Goal: Information Seeking & Learning: Find specific fact

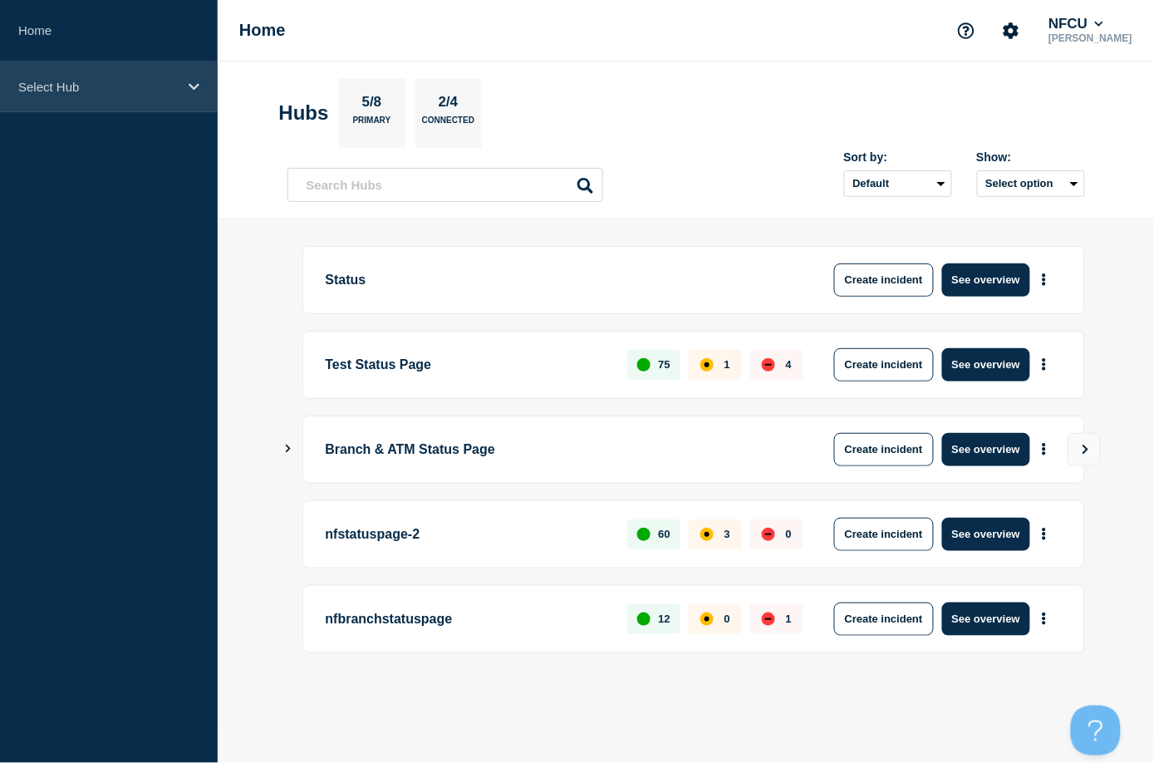
click at [97, 110] on div "Select Hub" at bounding box center [109, 86] width 218 height 51
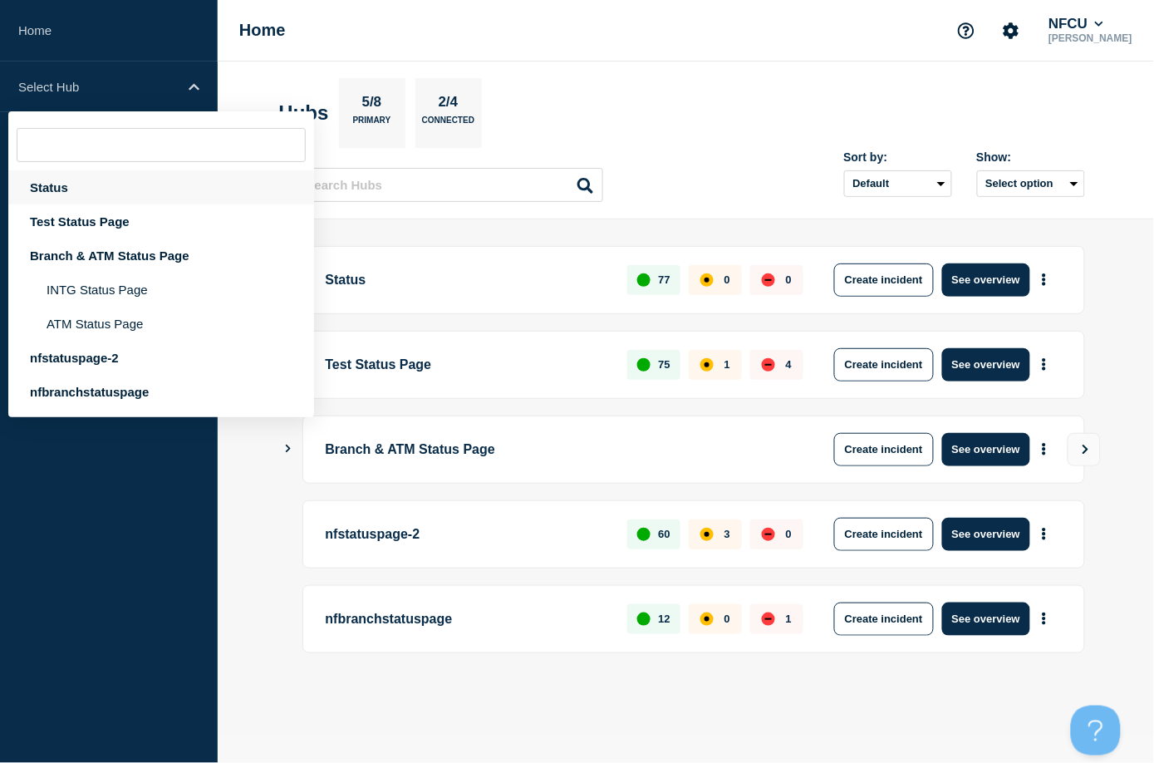
click at [56, 193] on div "Status" at bounding box center [161, 187] width 306 height 34
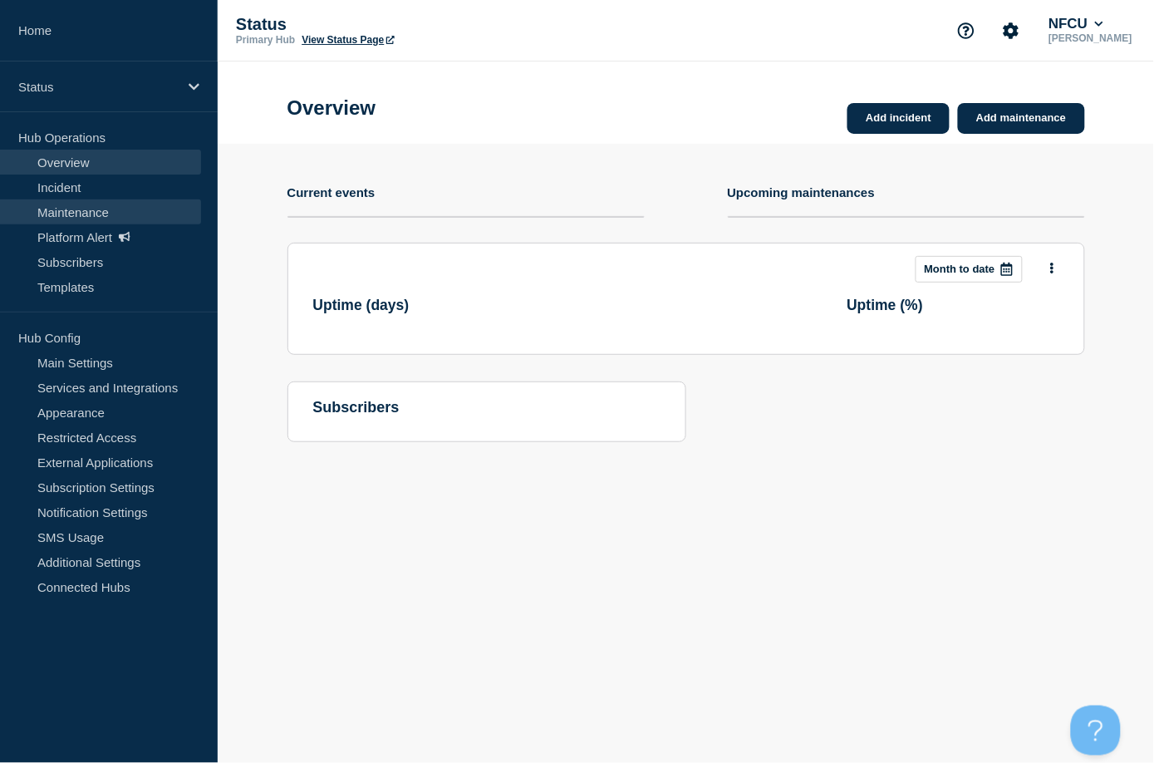
click at [55, 214] on link "Maintenance" at bounding box center [100, 211] width 201 height 25
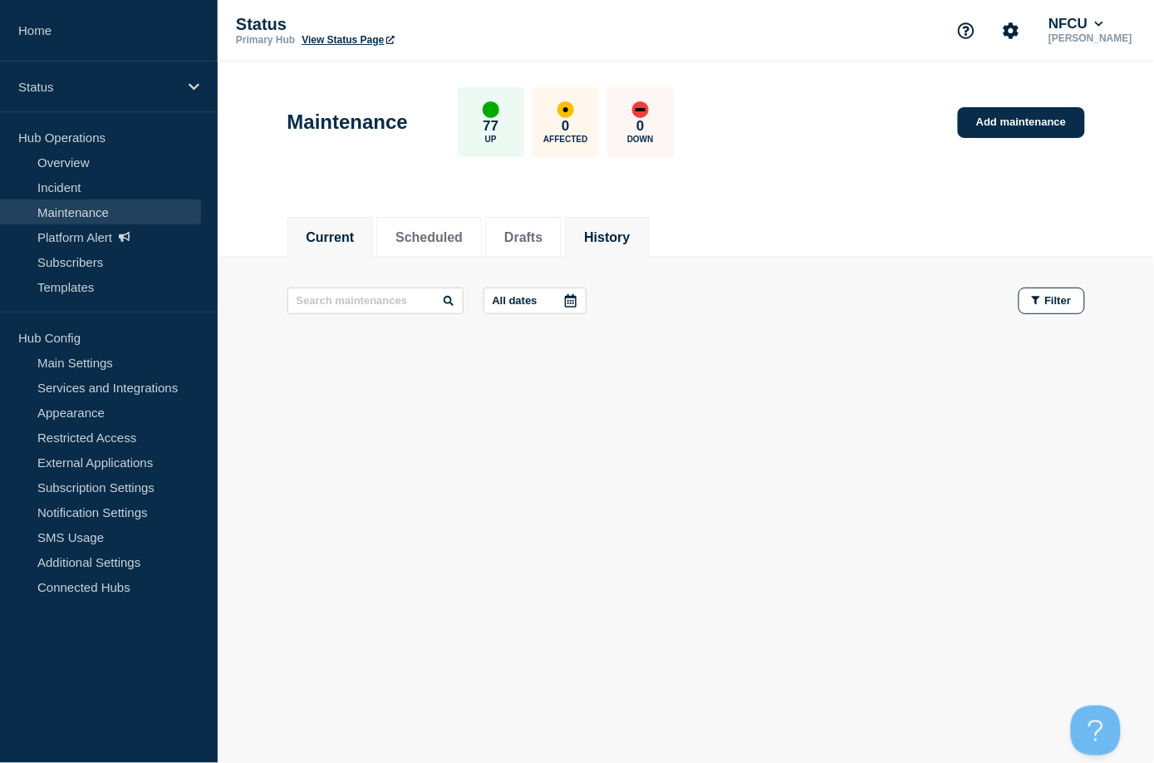
click at [625, 236] on button "History" at bounding box center [607, 237] width 46 height 15
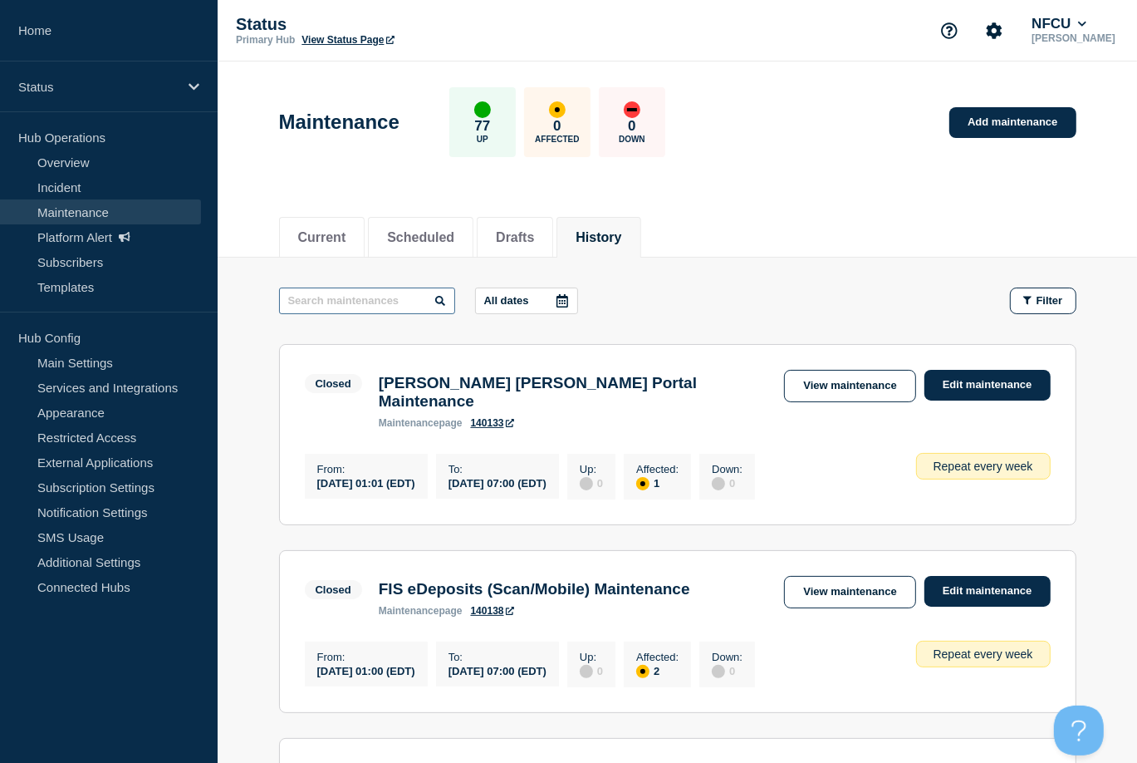
click at [359, 309] on input "text" at bounding box center [367, 300] width 176 height 27
type input "dark mat"
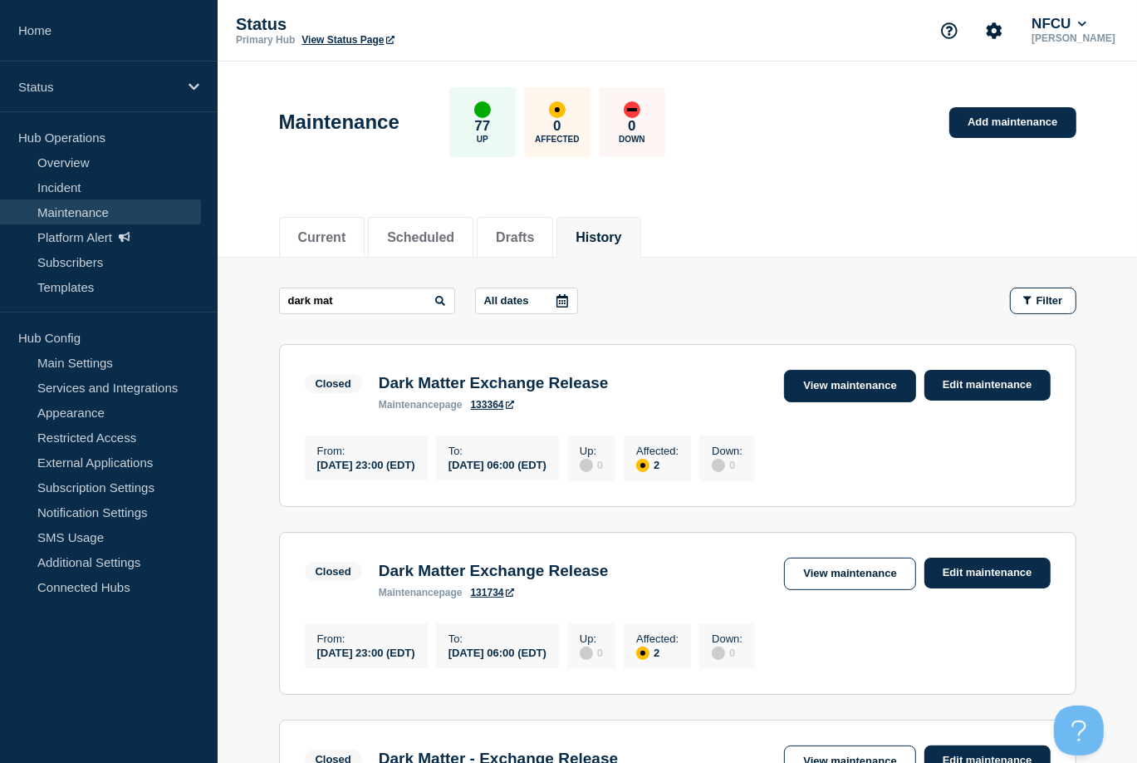
click at [796, 396] on link "View maintenance" at bounding box center [849, 386] width 131 height 32
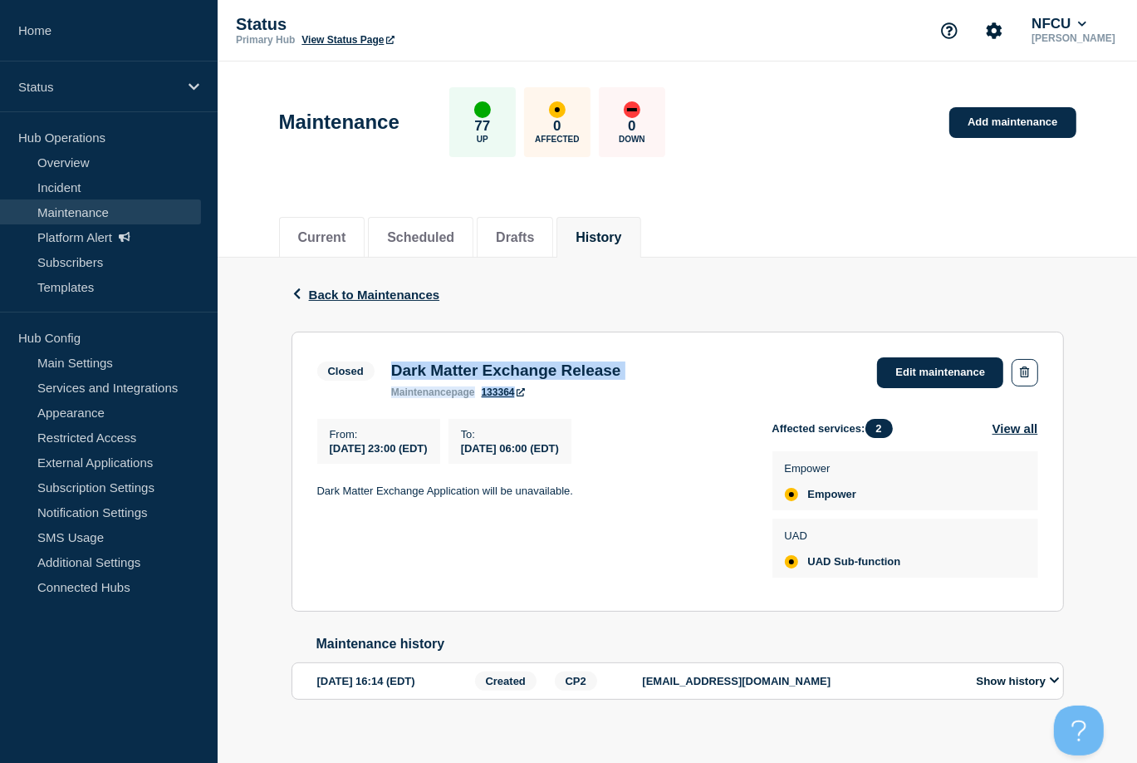
drag, startPoint x: 395, startPoint y: 368, endPoint x: 774, endPoint y: 369, distance: 378.8
click at [774, 369] on div "Closed Dark Matter Exchange Release maintenance page 133364 Edit maintenance" at bounding box center [677, 377] width 721 height 41
drag, startPoint x: 774, startPoint y: 369, endPoint x: 681, endPoint y: 385, distance: 94.4
click at [621, 366] on h3 "Dark Matter Exchange Release" at bounding box center [506, 370] width 230 height 18
drag, startPoint x: 684, startPoint y: 368, endPoint x: 653, endPoint y: 370, distance: 31.6
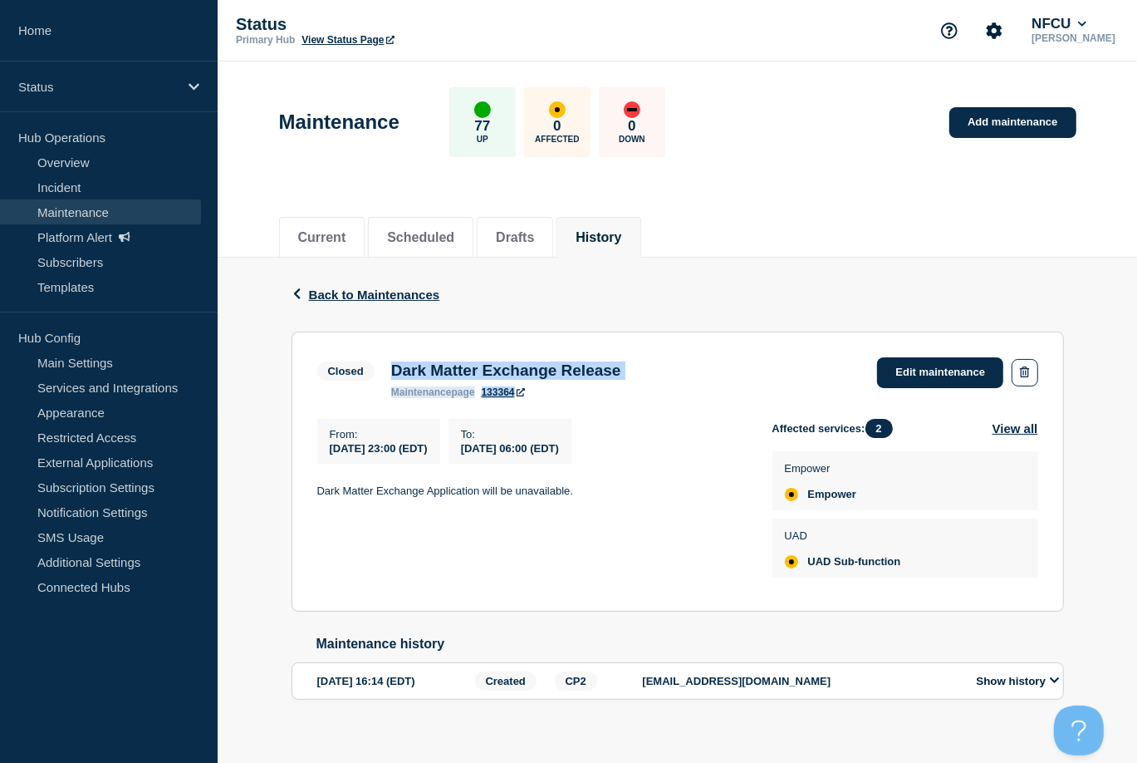
click at [684, 367] on div "Closed Dark Matter Exchange Release maintenance page 133364 Edit maintenance" at bounding box center [677, 377] width 721 height 41
click at [630, 368] on div "Dark Matter Exchange Release maintenance page 133364" at bounding box center [506, 379] width 247 height 37
drag, startPoint x: 463, startPoint y: 370, endPoint x: 328, endPoint y: 382, distance: 135.1
click at [462, 370] on h3 "Dark Matter Exchange Release" at bounding box center [506, 370] width 230 height 18
drag, startPoint x: 393, startPoint y: 367, endPoint x: 663, endPoint y: 366, distance: 270.0
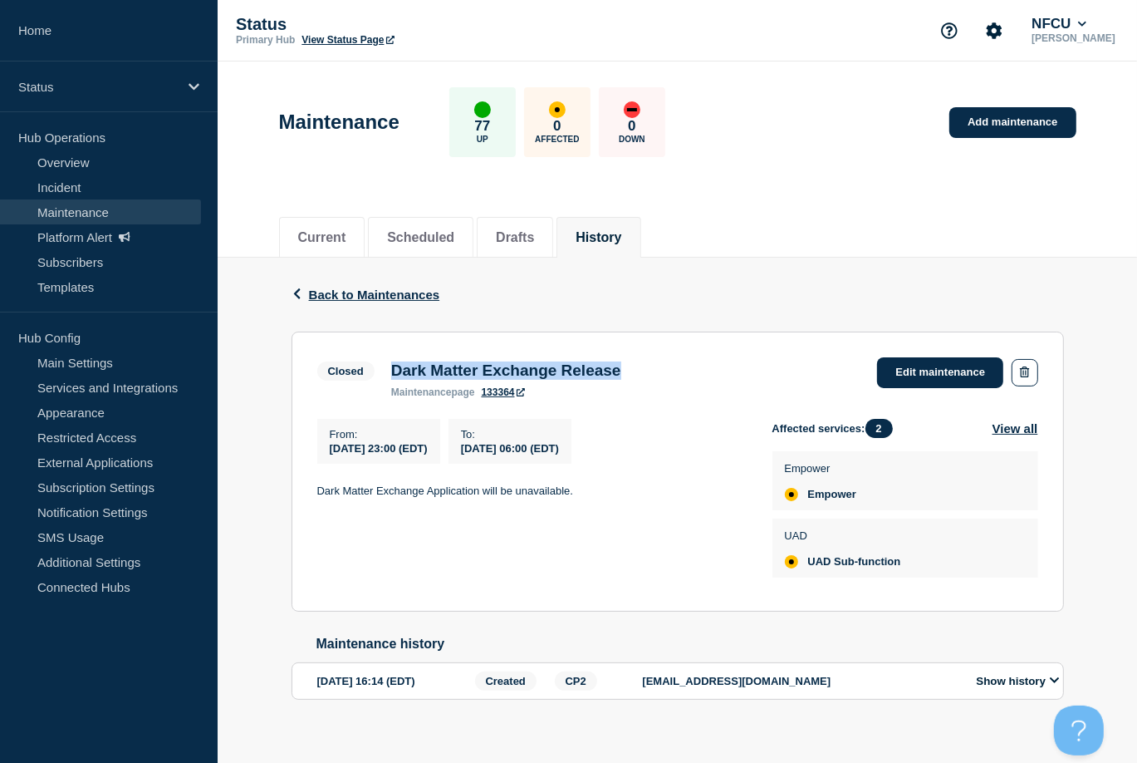
click at [630, 366] on div "Dark Matter Exchange Release maintenance page 133364" at bounding box center [506, 379] width 247 height 37
copy h3 "Dark Matter Exchange Release"
drag, startPoint x: 316, startPoint y: 489, endPoint x: 620, endPoint y: 494, distance: 304.1
click at [620, 494] on section "Closed Dark Matter Exchange Release maintenance page 133364 Edit maintenance Fr…" at bounding box center [678, 471] width 773 height 280
copy p "Dark Matter Exchange Application will be unavailable."
